Goal: Task Accomplishment & Management: Manage account settings

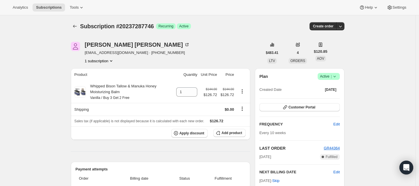
click at [329, 78] on span "Active |" at bounding box center [329, 76] width 18 height 6
click at [328, 95] on span "Cancel subscription" at bounding box center [330, 97] width 33 height 4
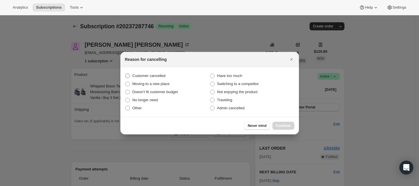
click at [157, 74] on span "Customer cancelled" at bounding box center [148, 75] width 33 height 4
click at [125, 74] on input "Customer cancelled" at bounding box center [125, 73] width 0 height 0
radio input "true"
click at [292, 125] on button "Continue" at bounding box center [283, 125] width 22 height 8
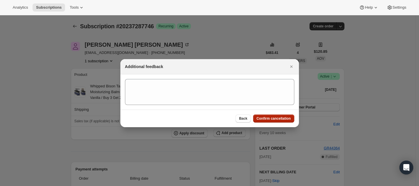
click at [288, 119] on span "Confirm cancellation" at bounding box center [273, 118] width 34 height 5
